Goal: Information Seeking & Learning: Compare options

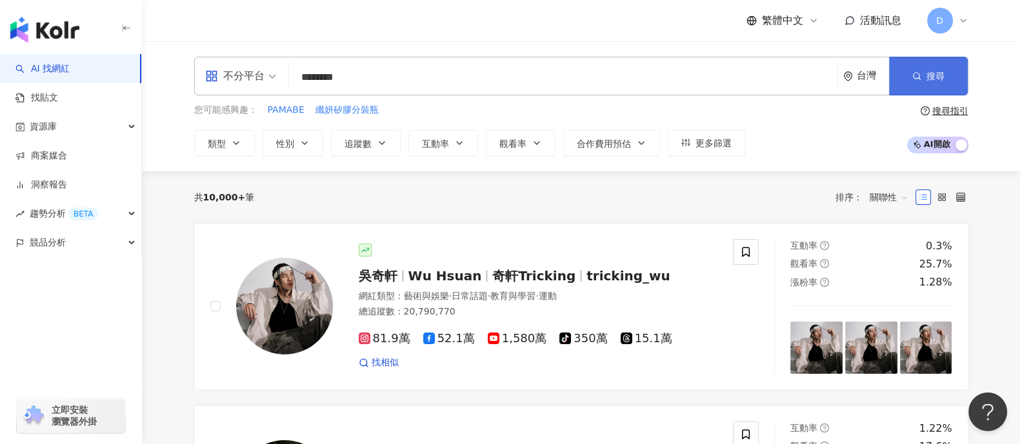
type input "********"
click at [935, 91] on button "搜尋" at bounding box center [928, 76] width 79 height 39
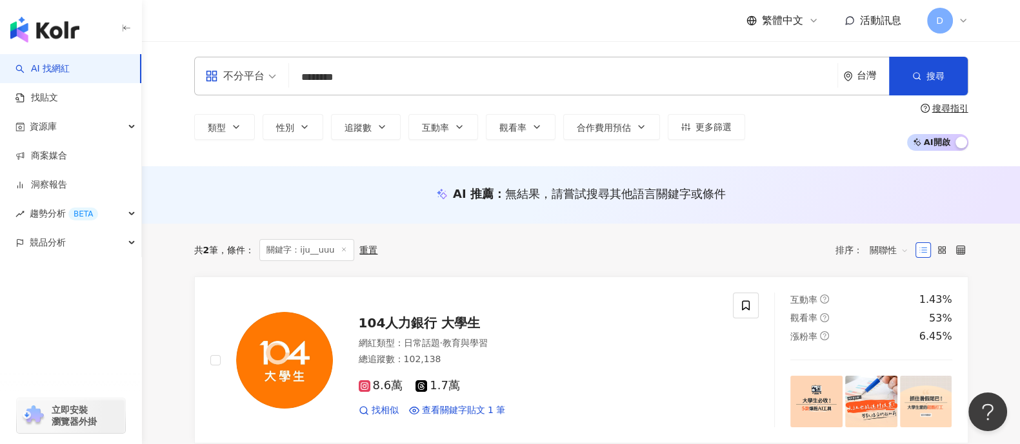
click at [390, 86] on input "********" at bounding box center [563, 77] width 538 height 25
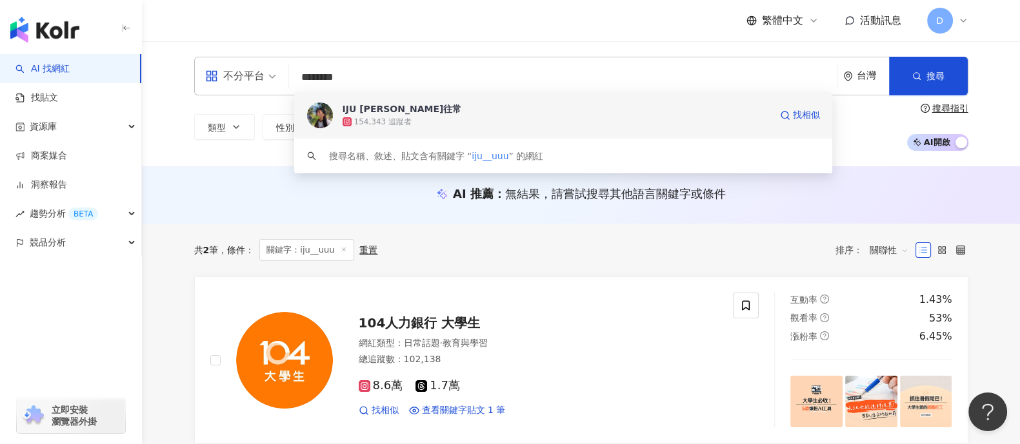
click at [366, 113] on div "IJU 賴一如往常" at bounding box center [401, 109] width 119 height 13
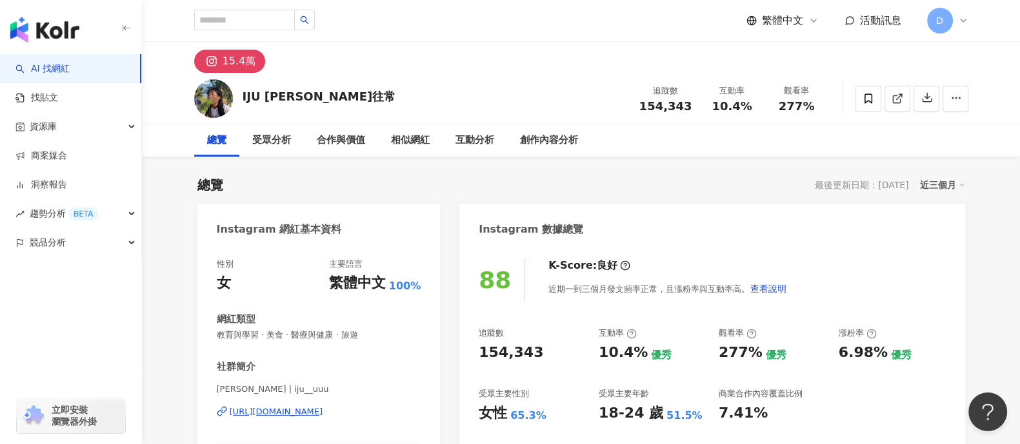
click at [711, 108] on div "10.4%" at bounding box center [732, 106] width 49 height 13
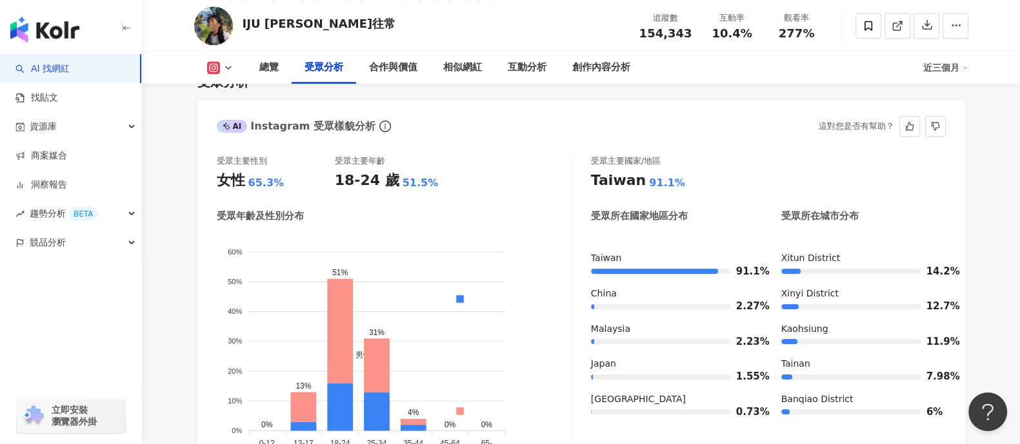
scroll to position [1128, 0]
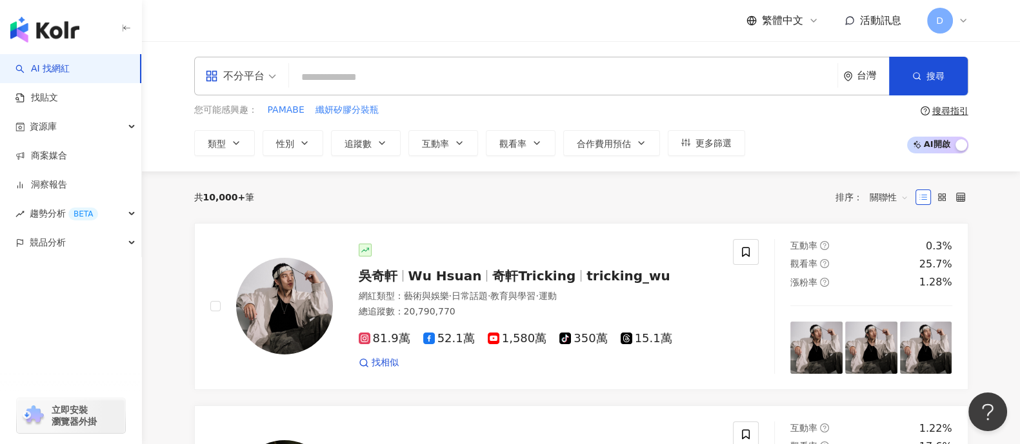
paste input "********"
type input "********"
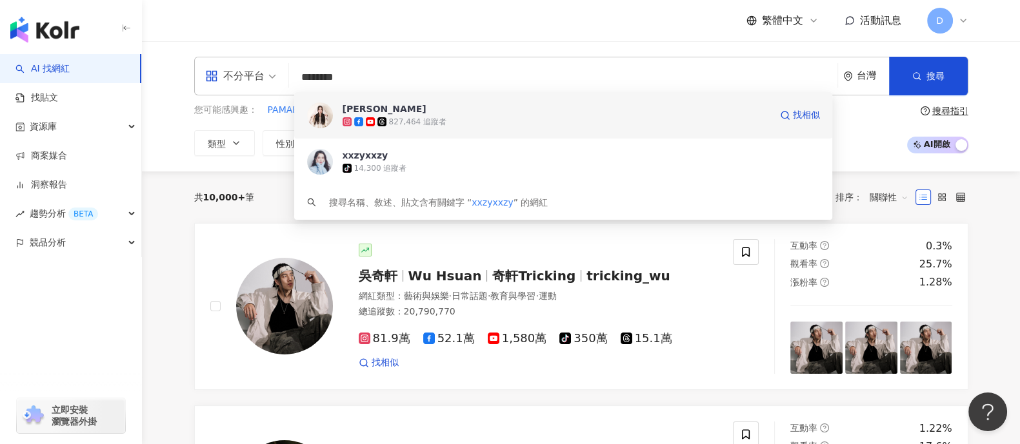
click at [415, 122] on div "827,464 追蹤者" at bounding box center [417, 122] width 57 height 11
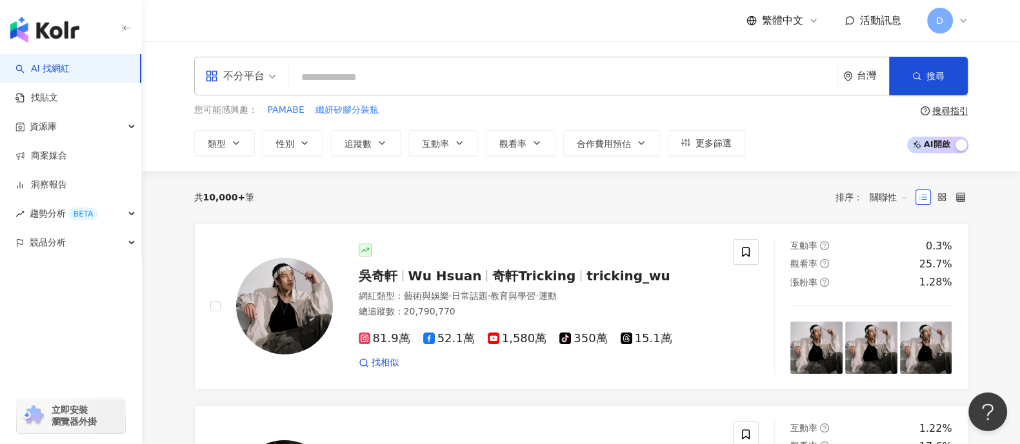
click at [462, 77] on input "search" at bounding box center [563, 77] width 538 height 25
paste input "*********"
type input "*********"
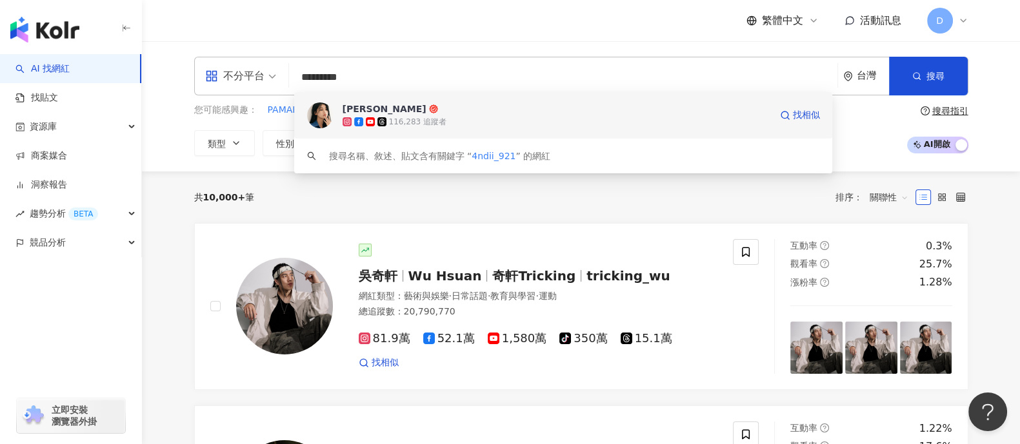
click at [477, 110] on span "[PERSON_NAME]" at bounding box center [556, 109] width 428 height 13
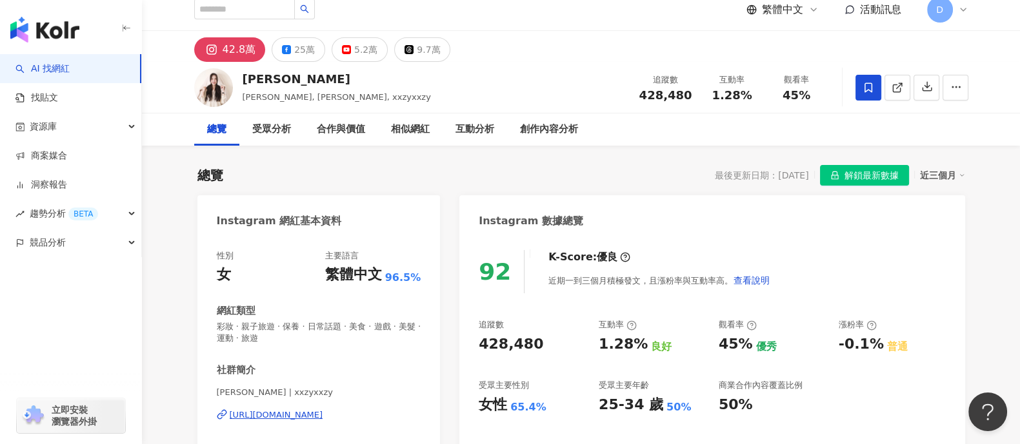
scroll to position [80, 0]
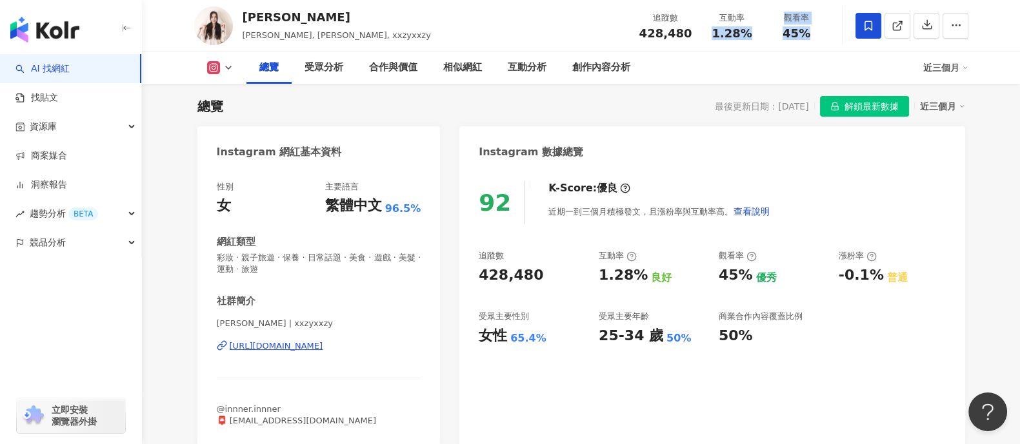
drag, startPoint x: 803, startPoint y: 35, endPoint x: 756, endPoint y: 41, distance: 47.4
click at [745, 37] on span "1.28%" at bounding box center [731, 33] width 40 height 13
click at [759, 43] on div "追蹤數 428,480 互動率 1.28% 觀看率 45%" at bounding box center [729, 25] width 197 height 38
drag, startPoint x: 758, startPoint y: 43, endPoint x: 704, endPoint y: 41, distance: 53.6
click at [702, 42] on div "追蹤數 428,480 互動率 1.28% 觀看率 45%" at bounding box center [729, 25] width 197 height 38
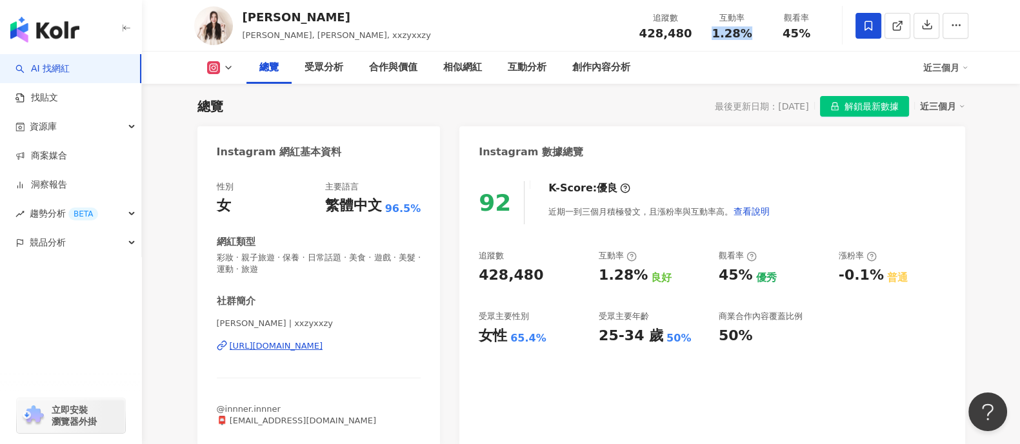
copy span "1.28%"
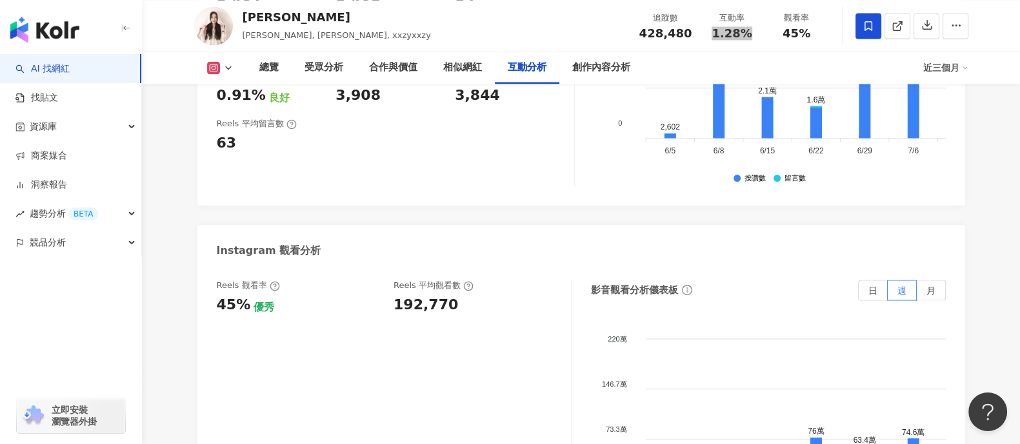
scroll to position [2822, 0]
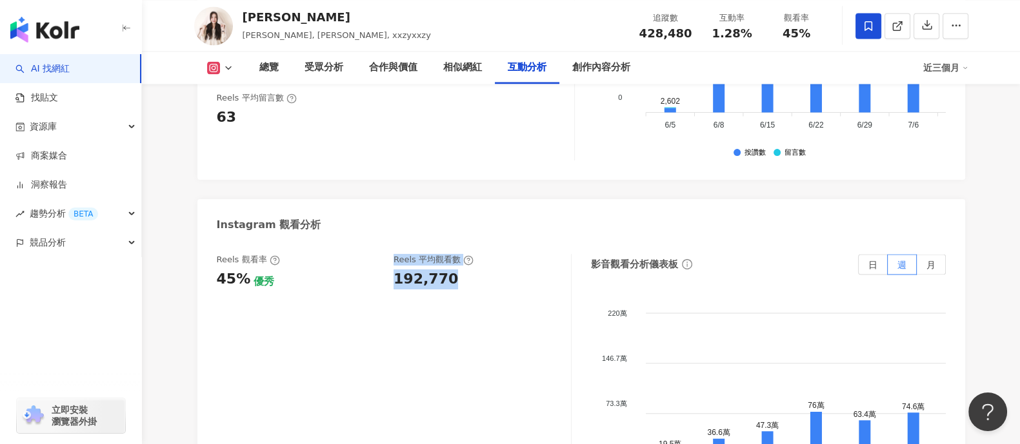
drag, startPoint x: 450, startPoint y: 239, endPoint x: 375, endPoint y: 237, distance: 74.2
click at [375, 254] on div "Reels 觀看率 45% 優秀 Reels 平均觀看數 192,770" at bounding box center [387, 271] width 341 height 35
click at [403, 270] on div "192,770" at bounding box center [425, 280] width 64 height 20
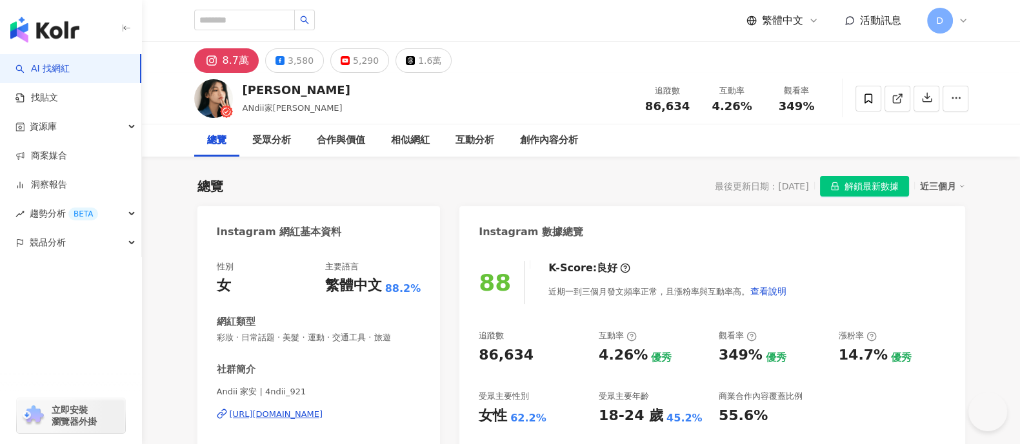
drag, startPoint x: 739, startPoint y: 110, endPoint x: 765, endPoint y: 110, distance: 26.5
click at [765, 110] on div "追蹤數 86,634 互動率 4.26% 觀看率 349%" at bounding box center [731, 98] width 193 height 38
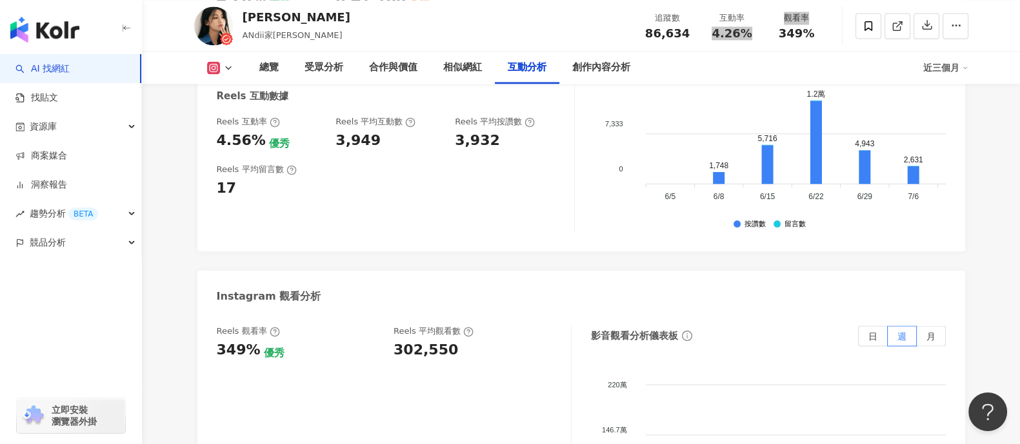
scroll to position [2822, 0]
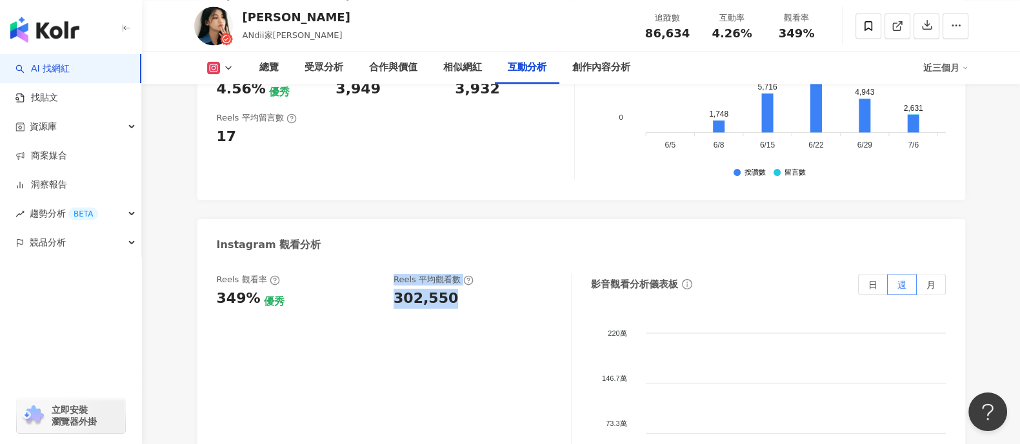
drag, startPoint x: 446, startPoint y: 269, endPoint x: 354, endPoint y: 269, distance: 91.6
click at [354, 274] on div "Reels 觀看率 349% 優秀 Reels 平均觀看數 302,550" at bounding box center [387, 291] width 341 height 35
click at [398, 289] on div "302,550" at bounding box center [425, 299] width 64 height 20
click at [399, 289] on div "302,550" at bounding box center [425, 299] width 64 height 20
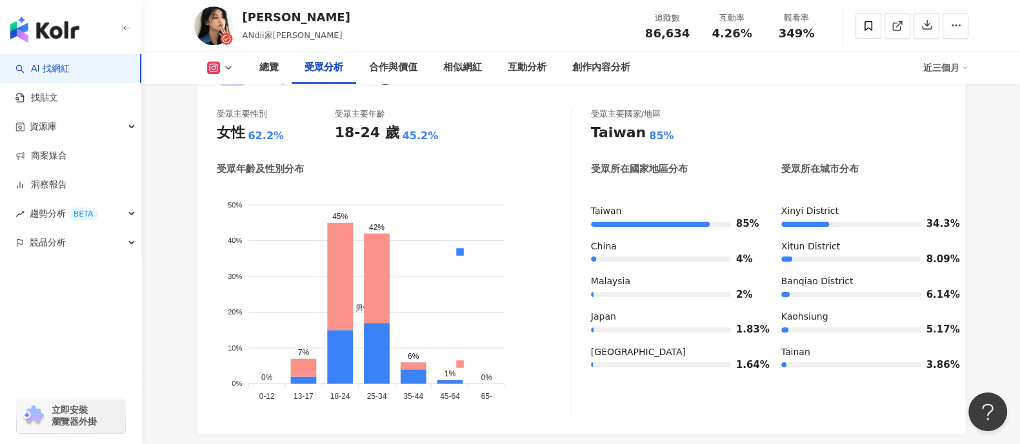
scroll to position [1128, 0]
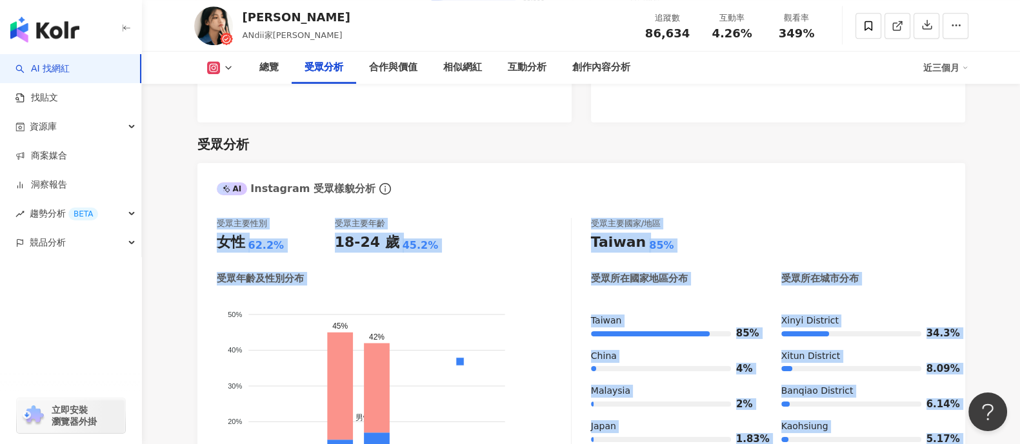
scroll to position [0, 0]
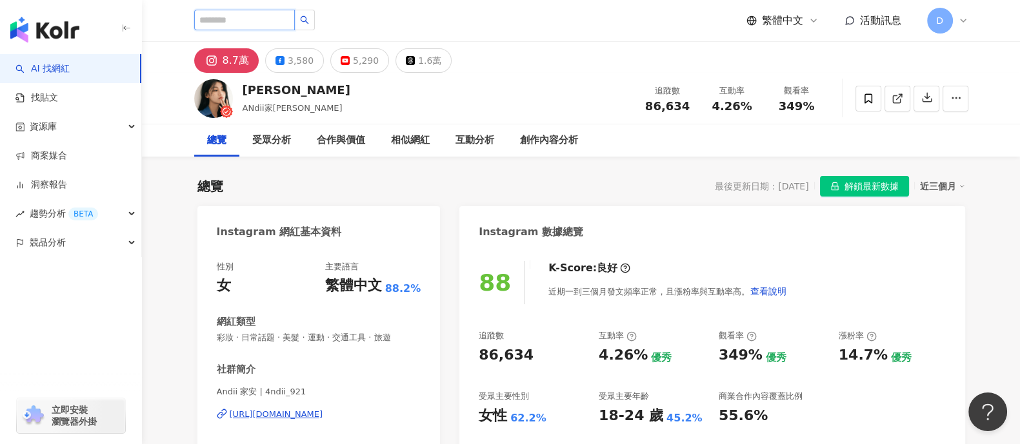
drag, startPoint x: 256, startPoint y: 25, endPoint x: 261, endPoint y: 19, distance: 7.3
click at [258, 22] on input "search" at bounding box center [244, 20] width 101 height 21
paste input "********"
type input "********"
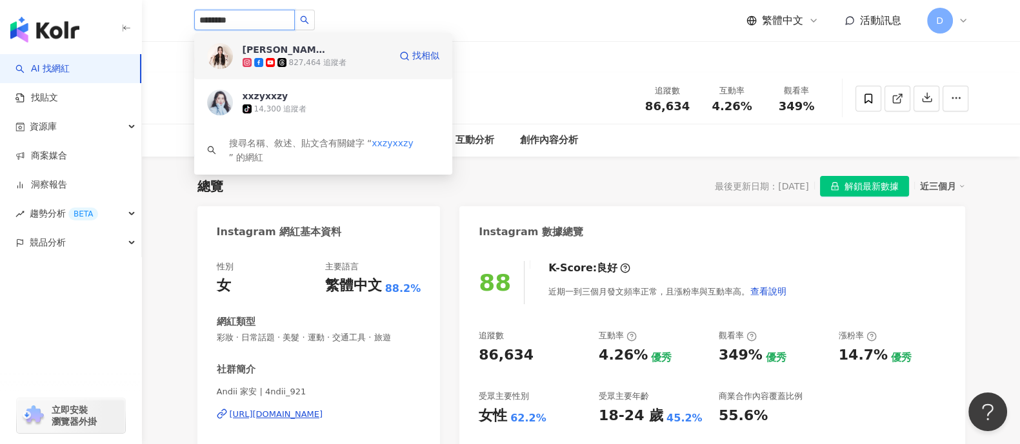
click at [322, 60] on div "827,464 追蹤者" at bounding box center [317, 62] width 57 height 11
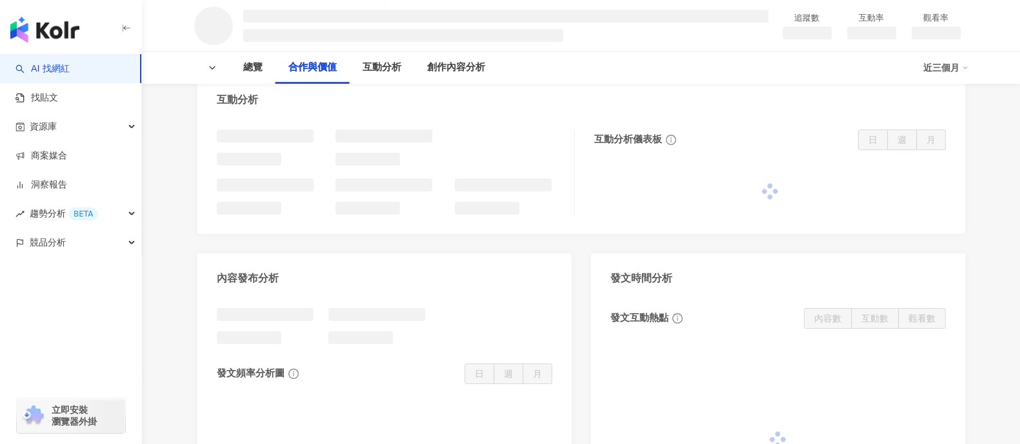
scroll to position [1187, 0]
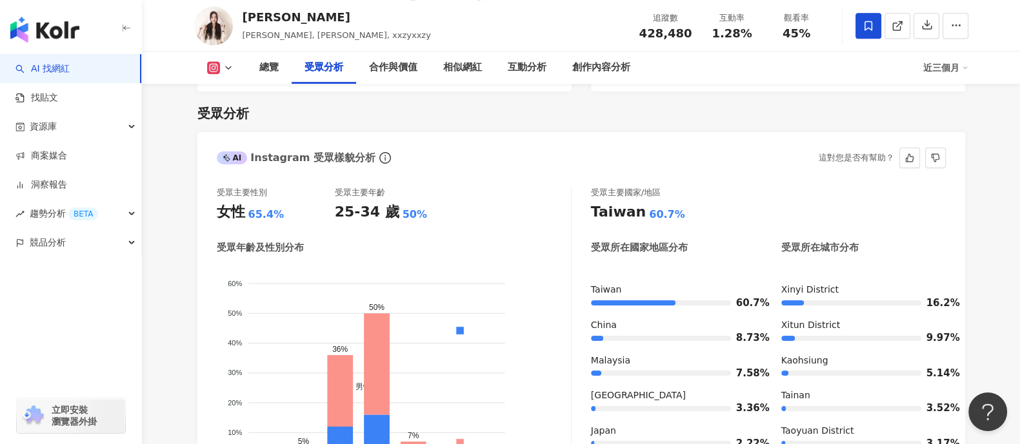
scroll to position [1165, 0]
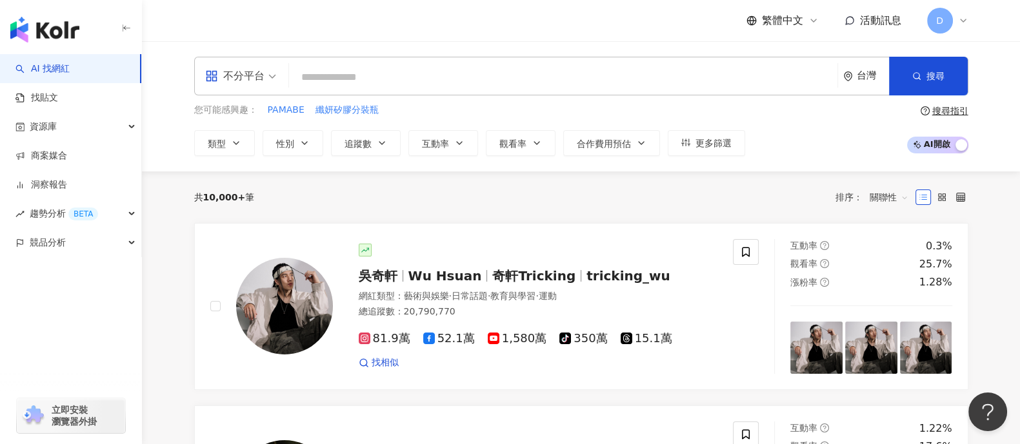
paste input "**********"
type input "**********"
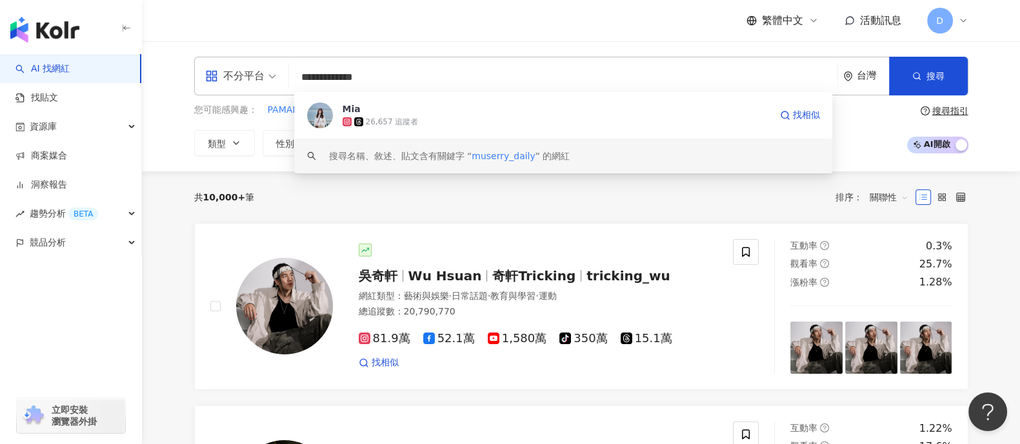
click at [412, 123] on div "26,657 追蹤者" at bounding box center [392, 122] width 53 height 11
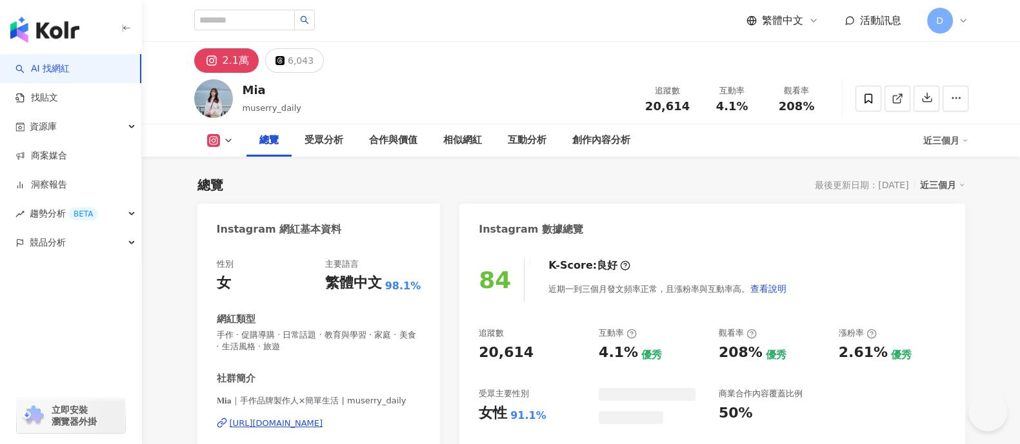
click at [718, 104] on span "4.1%" at bounding box center [732, 106] width 32 height 13
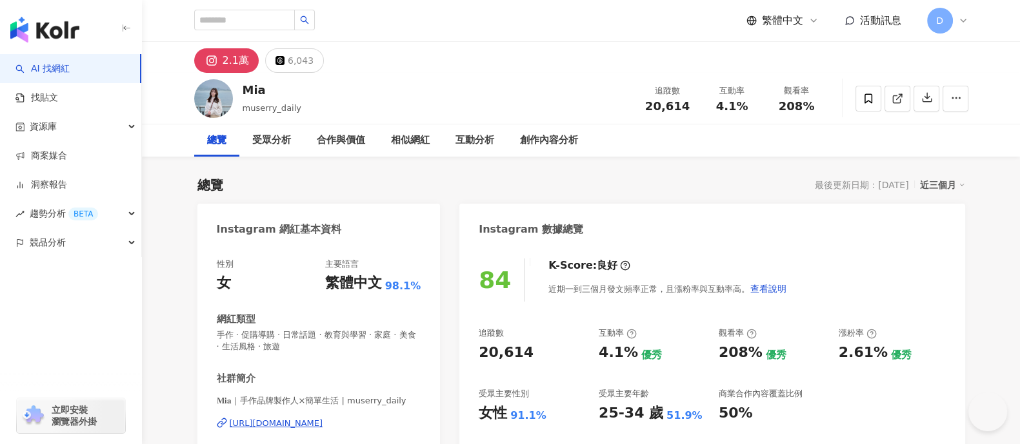
drag, startPoint x: 732, startPoint y: 110, endPoint x: 749, endPoint y: 110, distance: 16.8
click at [765, 114] on div "追蹤數 20,614 互動率 4.1% 觀看率 208%" at bounding box center [731, 98] width 193 height 38
click at [757, 108] on div "互動率 4.1%" at bounding box center [732, 98] width 64 height 28
click at [746, 113] on div "追蹤數 20,614 互動率 4.1% 觀看率 208%" at bounding box center [731, 98] width 193 height 38
click at [713, 101] on div "4.1%" at bounding box center [732, 106] width 49 height 13
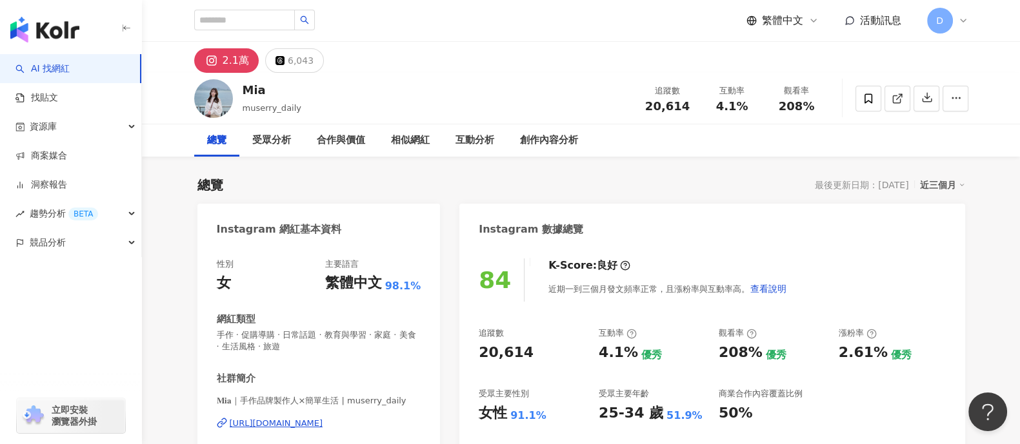
click at [719, 106] on span "4.1%" at bounding box center [732, 106] width 32 height 13
click at [719, 110] on span "4.1%" at bounding box center [732, 106] width 32 height 13
click at [720, 110] on span "4.1%" at bounding box center [732, 106] width 32 height 13
click at [734, 104] on span "4.1%" at bounding box center [732, 106] width 32 height 13
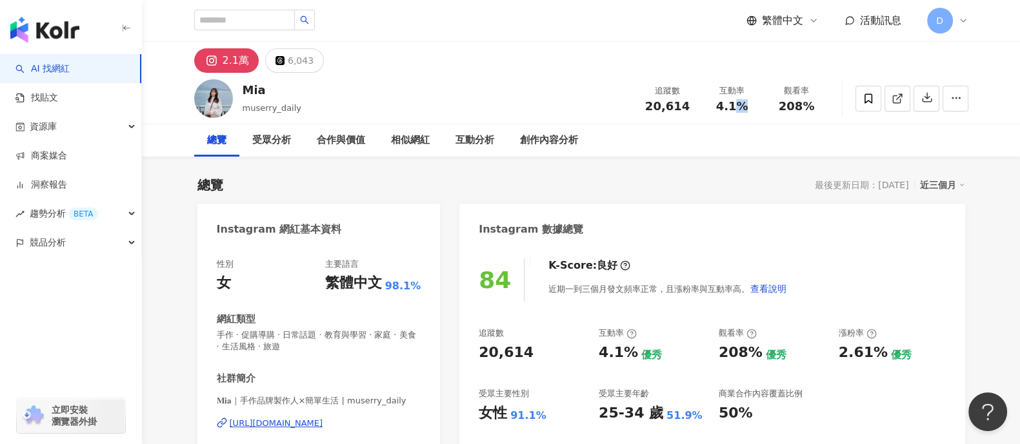
click at [734, 107] on span "4.1%" at bounding box center [732, 106] width 32 height 13
drag, startPoint x: 740, startPoint y: 106, endPoint x: 706, endPoint y: 107, distance: 34.2
click at [706, 107] on div "互動率 4.1%" at bounding box center [732, 98] width 64 height 28
click at [743, 104] on span "4.1%" at bounding box center [732, 106] width 32 height 13
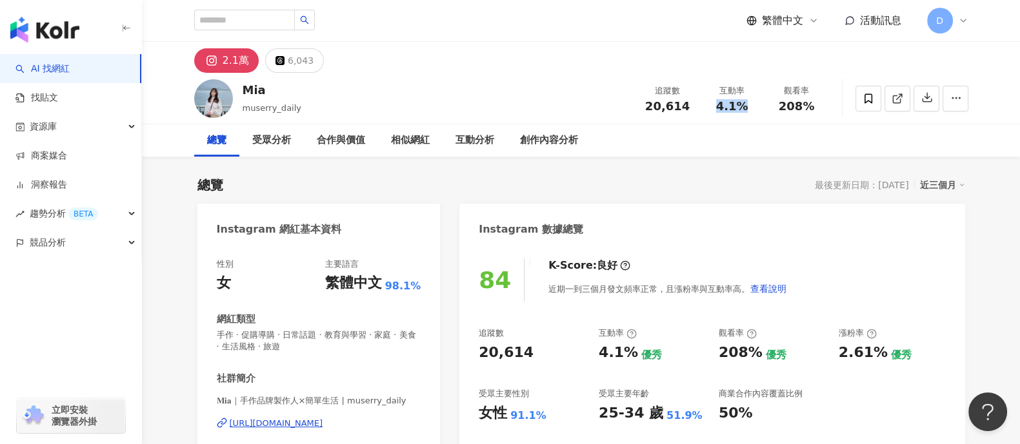
click at [743, 104] on span "4.1%" at bounding box center [732, 106] width 32 height 13
copy span "4.1%"
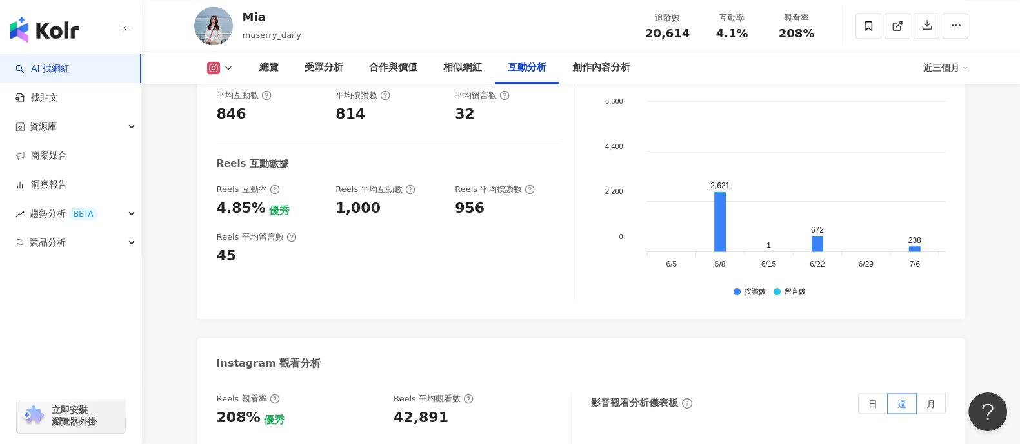
click at [481, 221] on div "互動率 4.1% 優秀 按讚評論比 3.92:100 良好 平均互動數 846 平均按讚數 814 平均留言數 32 Reels 互動數據 Reels 互動率…" at bounding box center [396, 171] width 358 height 258
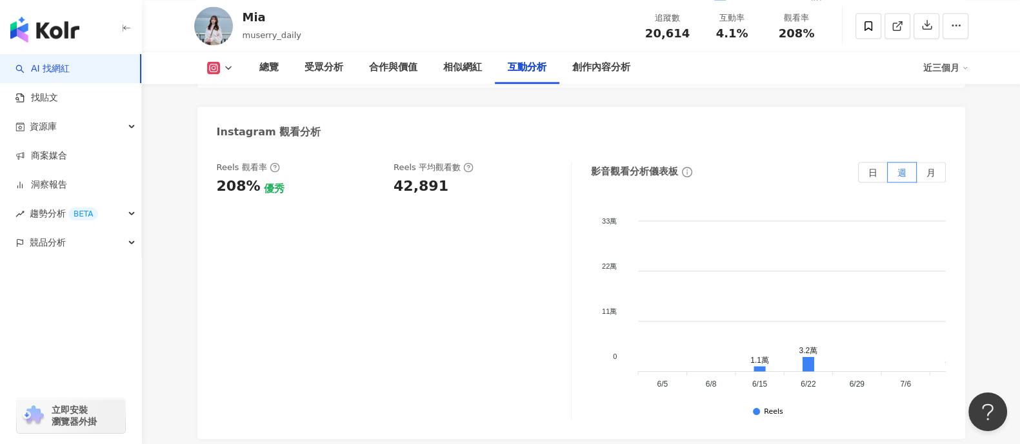
scroll to position [2902, 0]
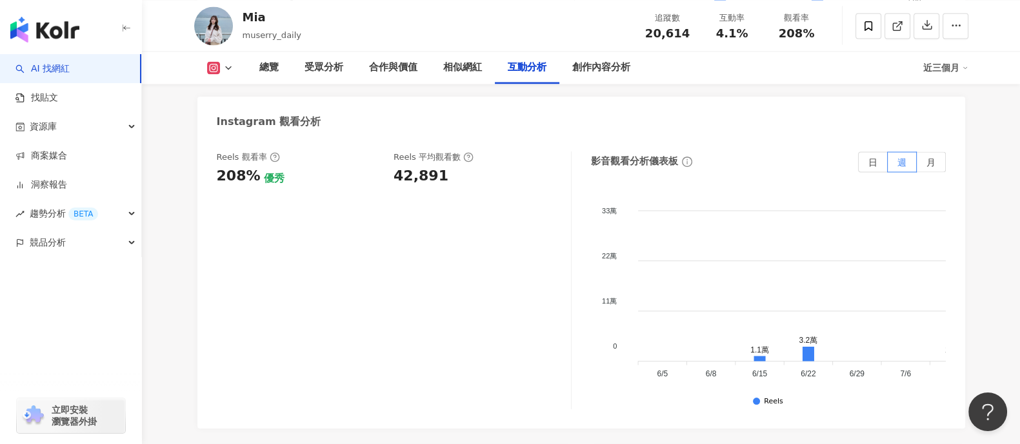
click at [414, 190] on div "Reels 觀看率 208% 優秀 Reels 平均觀看數 42,891" at bounding box center [394, 281] width 355 height 258
click at [415, 179] on div "42,891" at bounding box center [420, 176] width 55 height 20
copy div "42,891"
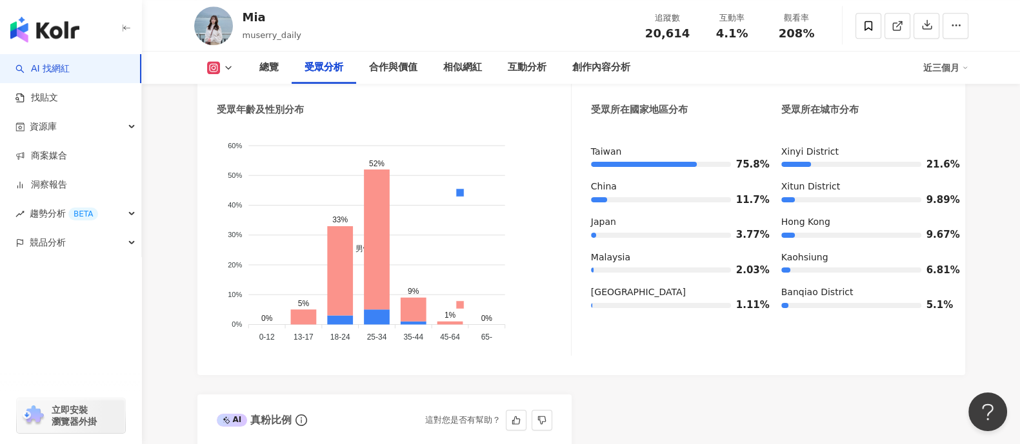
scroll to position [1209, 0]
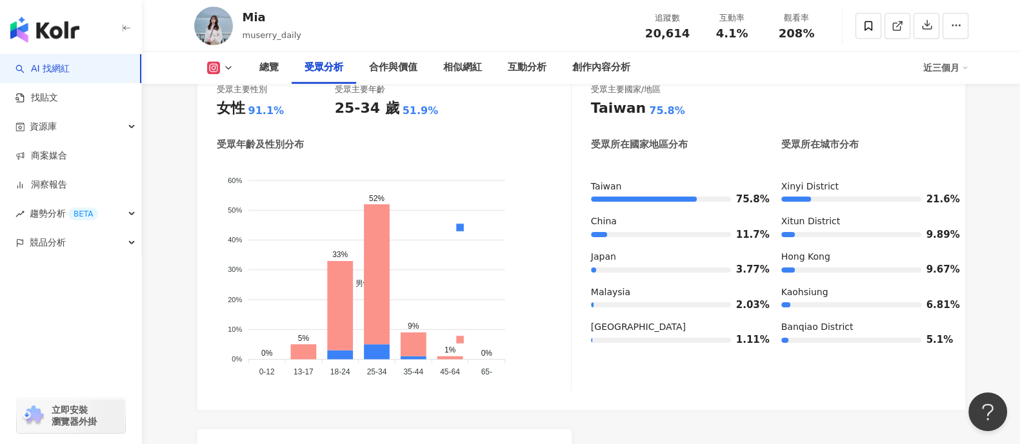
click at [260, 112] on div "91.1%" at bounding box center [266, 111] width 36 height 14
click at [261, 112] on div "91.1%" at bounding box center [266, 111] width 36 height 14
copy div "91.1%"
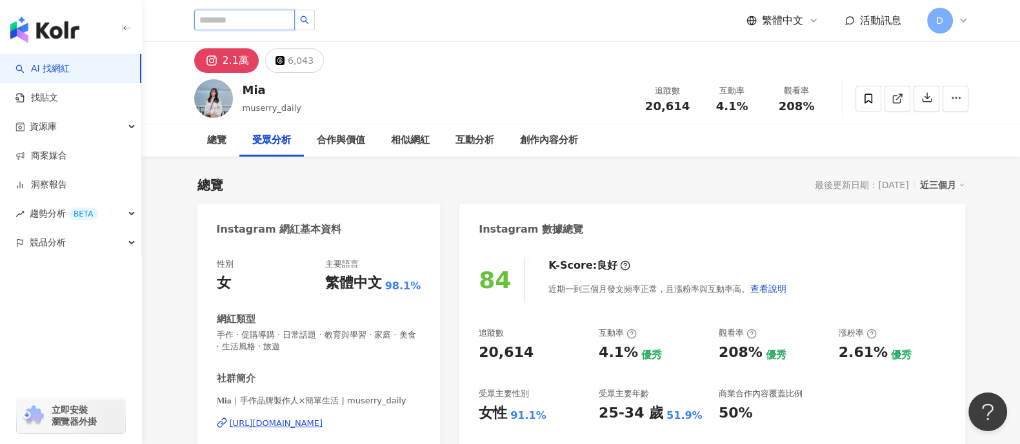
click at [213, 24] on input "search" at bounding box center [244, 20] width 101 height 21
paste input "**********"
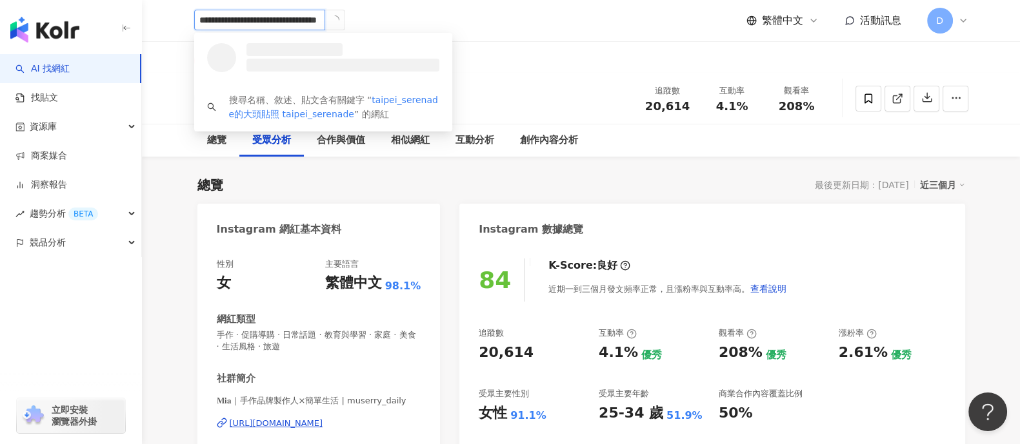
drag, startPoint x: 247, startPoint y: 21, endPoint x: 3, endPoint y: 37, distance: 244.3
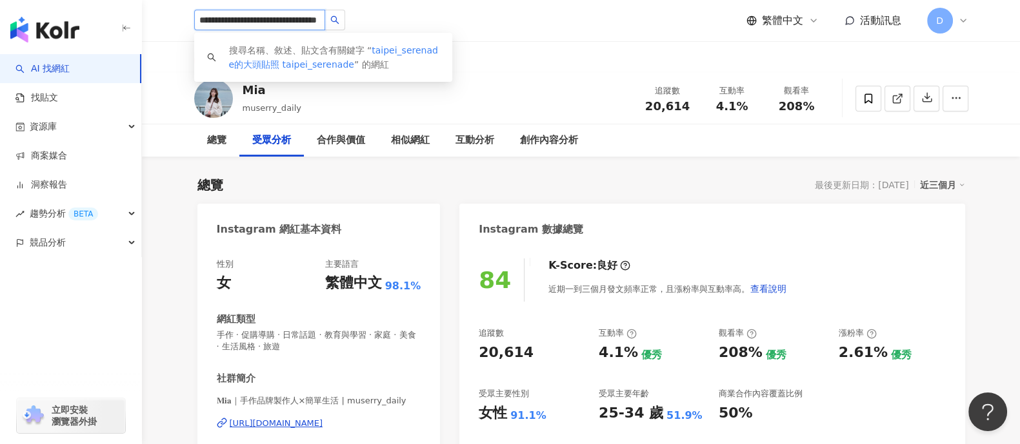
type input "**********"
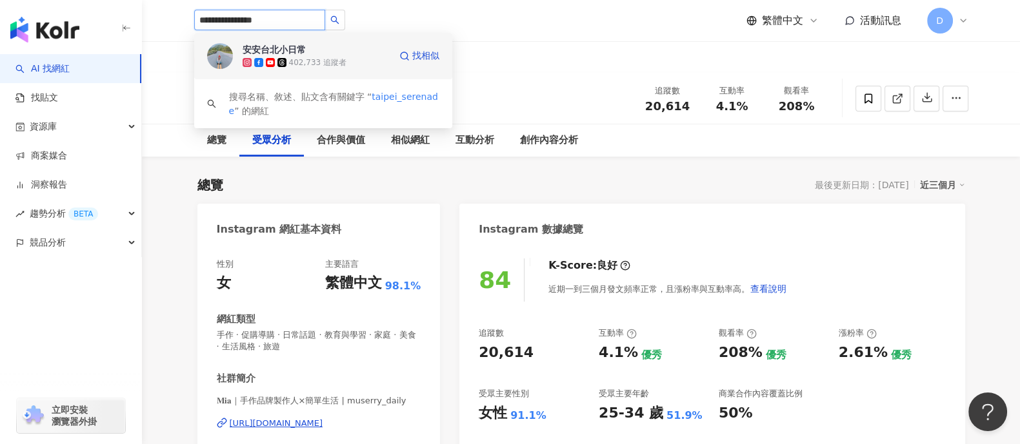
click at [312, 53] on span "安安台北小日常" at bounding box center [285, 49] width 84 height 13
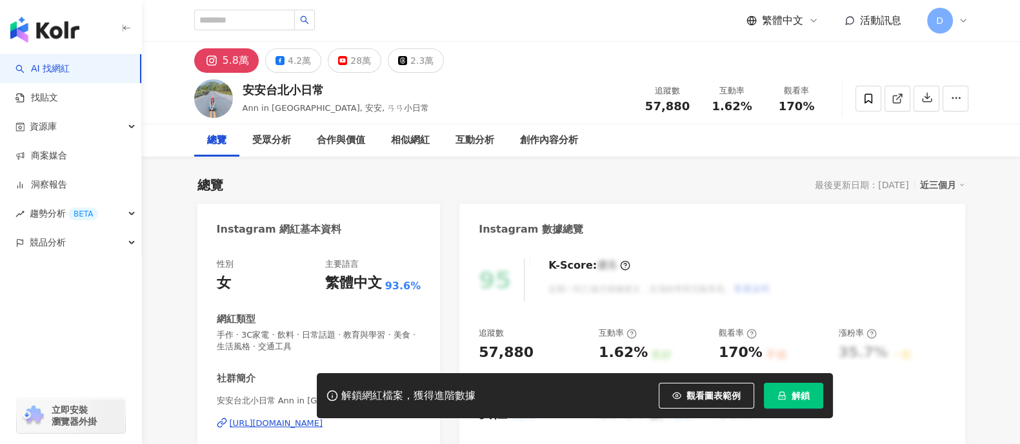
click at [797, 397] on span "解鎖" at bounding box center [800, 396] width 18 height 10
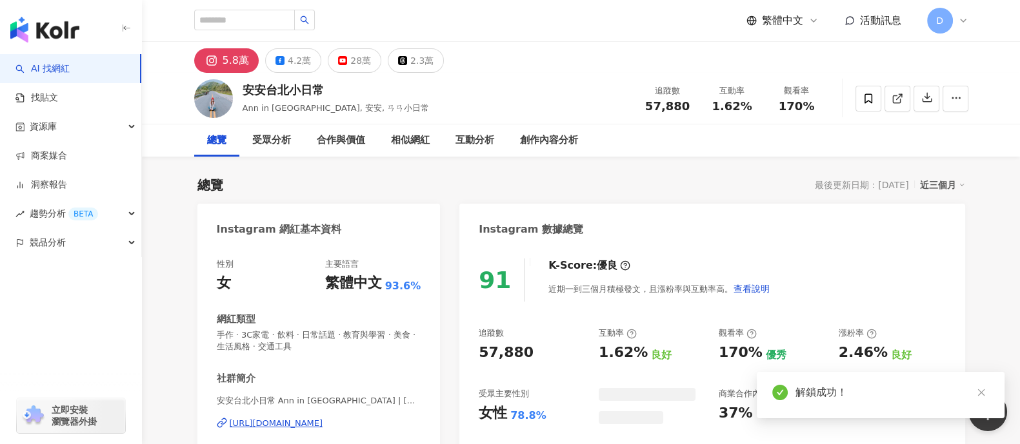
drag, startPoint x: 713, startPoint y: 103, endPoint x: 765, endPoint y: 154, distance: 72.5
click at [774, 110] on div "追蹤數 57,880 互動率 1.62% 觀看率 170%" at bounding box center [731, 98] width 193 height 38
click at [771, 128] on div "總覽 受眾分析 合作與價值 相似網紅 互動分析 創作內容分析" at bounding box center [581, 140] width 774 height 32
drag, startPoint x: 742, startPoint y: 103, endPoint x: 653, endPoint y: 101, distance: 88.4
click at [653, 101] on div "追蹤數 57,880 互動率 1.62% 觀看率 170%" at bounding box center [731, 98] width 193 height 38
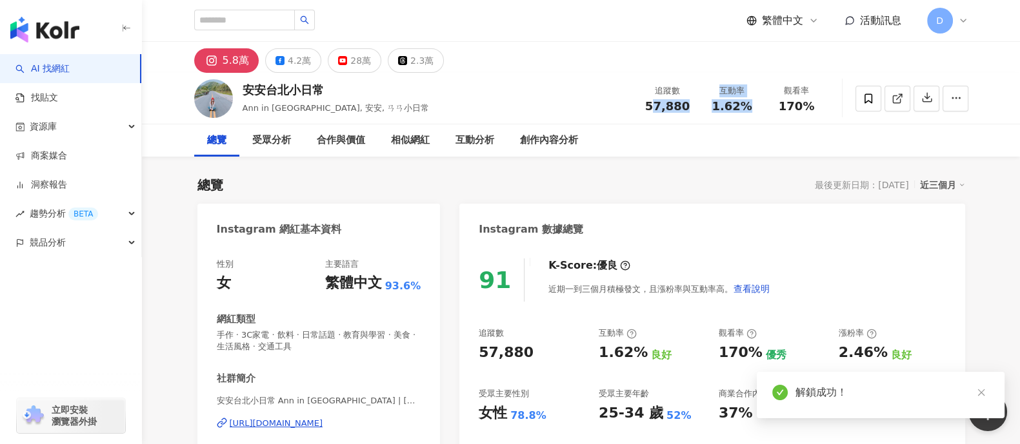
click at [704, 135] on div "總覽 受眾分析 合作與價值 相似網紅 互動分析 創作內容分析" at bounding box center [581, 140] width 774 height 32
drag, startPoint x: 751, startPoint y: 108, endPoint x: 759, endPoint y: 117, distance: 11.9
click at [752, 108] on div "互動率 1.62%" at bounding box center [732, 98] width 64 height 28
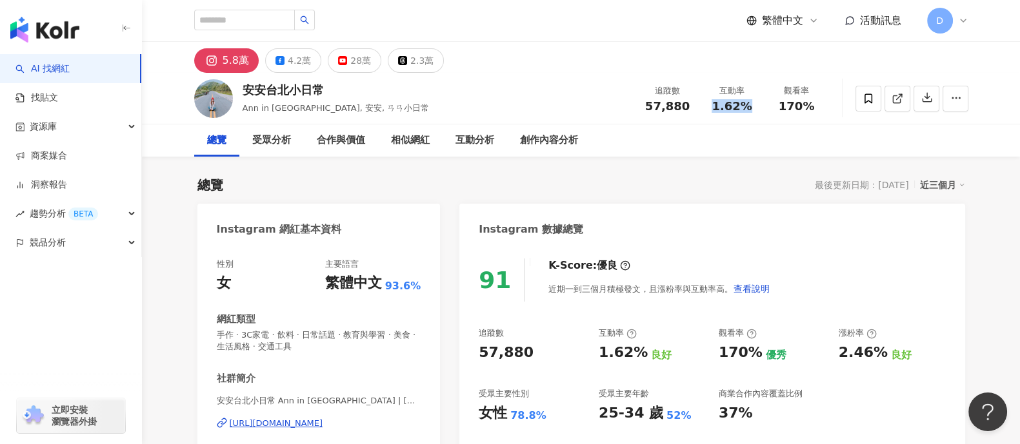
copy span "1.62%"
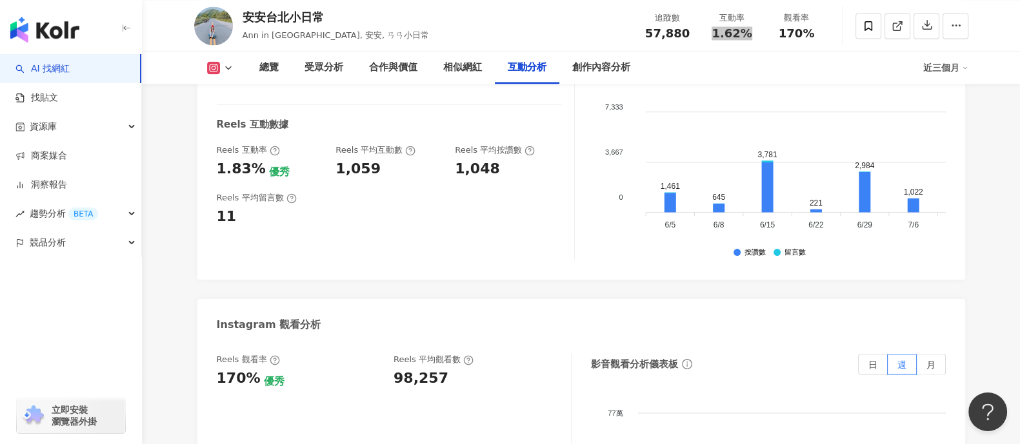
scroll to position [2822, 0]
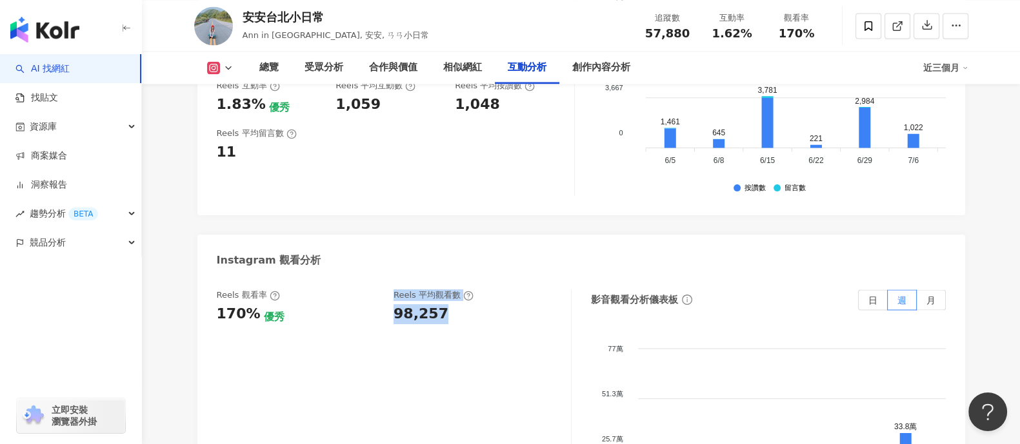
drag, startPoint x: 427, startPoint y: 297, endPoint x: 332, endPoint y: 297, distance: 94.8
click at [332, 297] on div "Reels 觀看率 170% 優秀 Reels 平均觀看數 98,257" at bounding box center [387, 307] width 341 height 35
click at [448, 320] on div "Reels 觀看率 170% 優秀 Reels 平均觀看數 98,257" at bounding box center [394, 419] width 355 height 258
click at [446, 312] on div "Reels 觀看率 170% 優秀 Reels 平均觀看數 98,257" at bounding box center [394, 419] width 355 height 258
drag, startPoint x: 364, startPoint y: 299, endPoint x: 355, endPoint y: 299, distance: 9.0
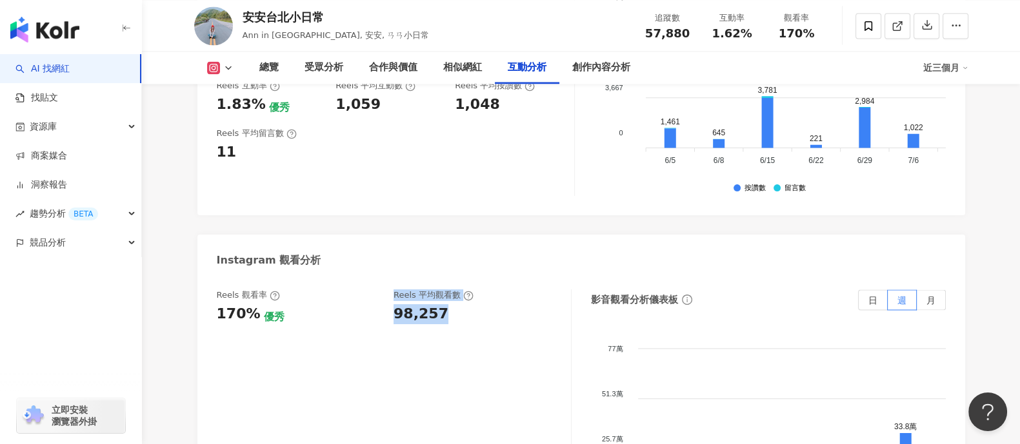
click at [354, 299] on div "Reels 觀看率 170% 優秀 Reels 平均觀看數 98,257" at bounding box center [387, 307] width 341 height 35
click at [395, 304] on div "98,257" at bounding box center [420, 314] width 55 height 20
drag, startPoint x: 397, startPoint y: 299, endPoint x: 442, endPoint y: 302, distance: 45.3
click at [441, 304] on div "98,257" at bounding box center [475, 314] width 164 height 20
copy div "98,257"
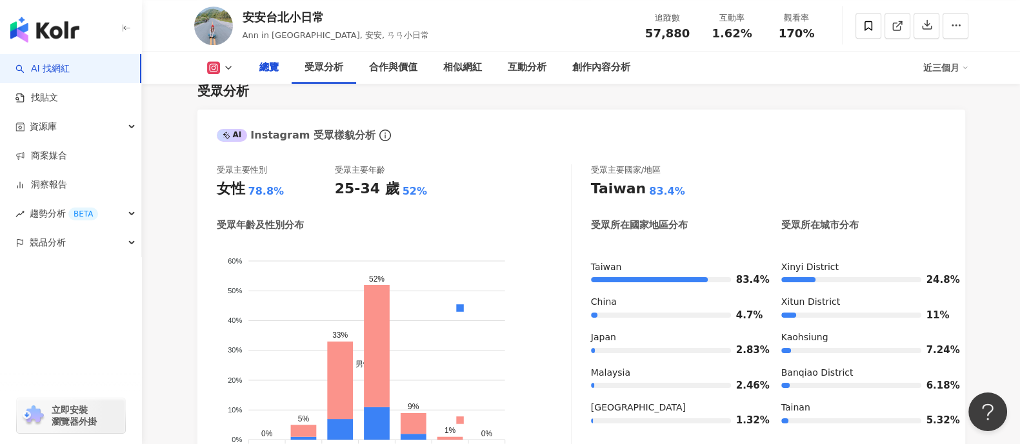
scroll to position [0, 0]
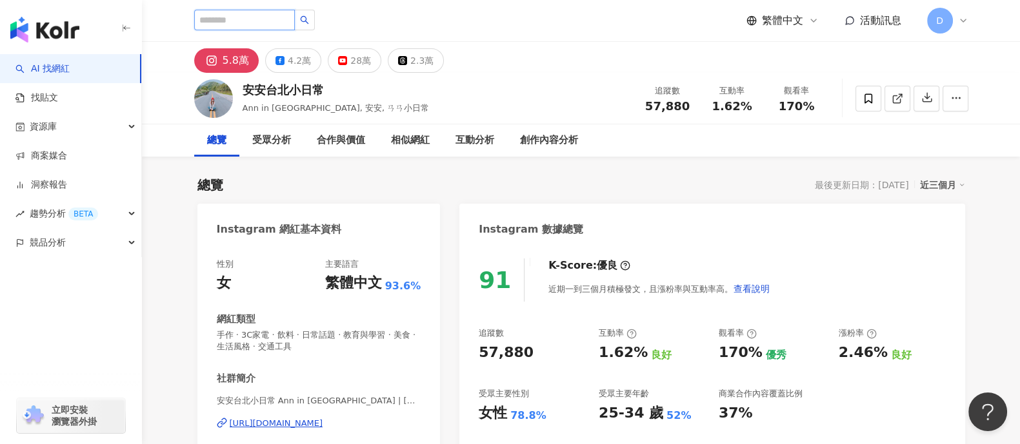
click at [229, 15] on input "search" at bounding box center [244, 20] width 101 height 21
paste input "**********"
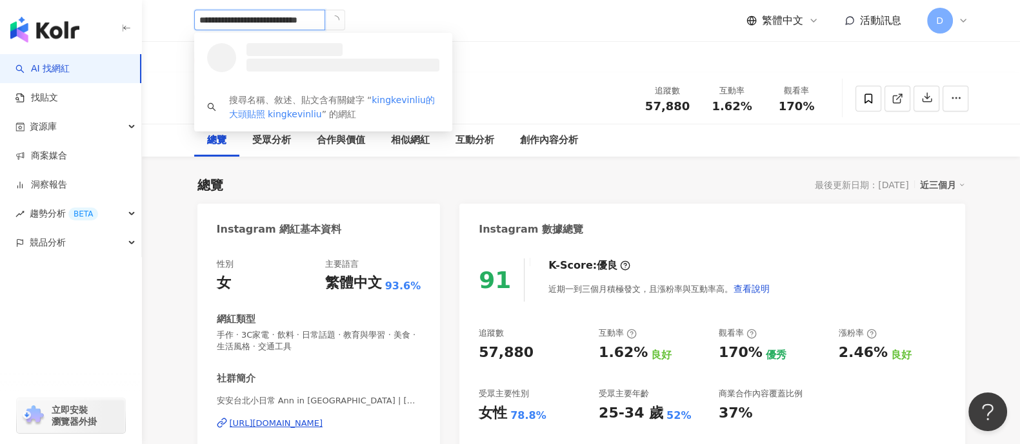
drag, startPoint x: 263, startPoint y: 22, endPoint x: 74, endPoint y: 32, distance: 188.6
type input "**********"
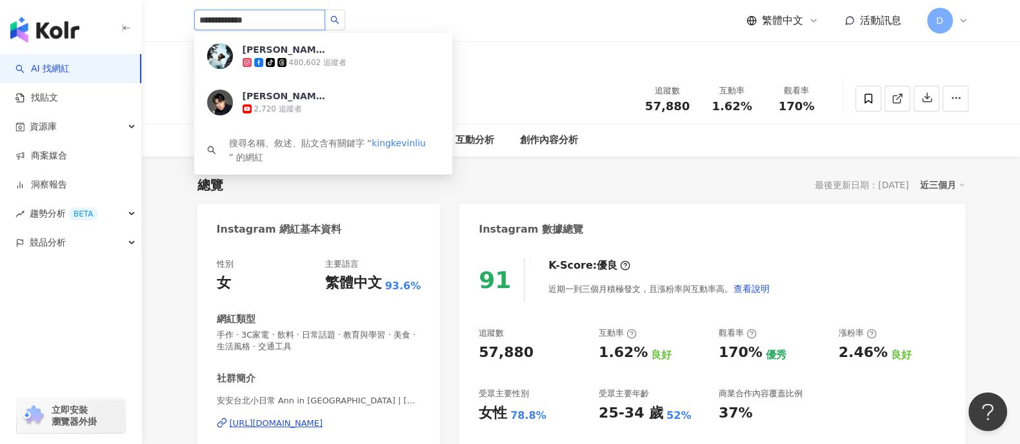
click at [309, 64] on div "480,602 追蹤者" at bounding box center [317, 62] width 57 height 11
